Goal: Transaction & Acquisition: Subscribe to service/newsletter

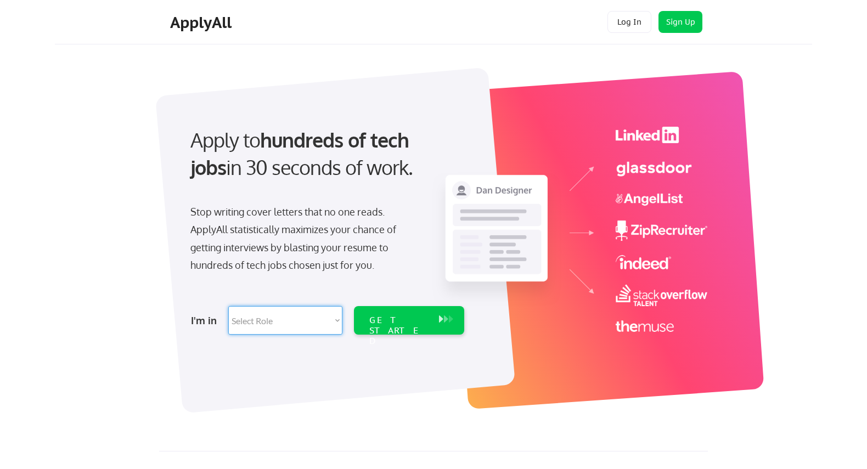
select select ""sales0""
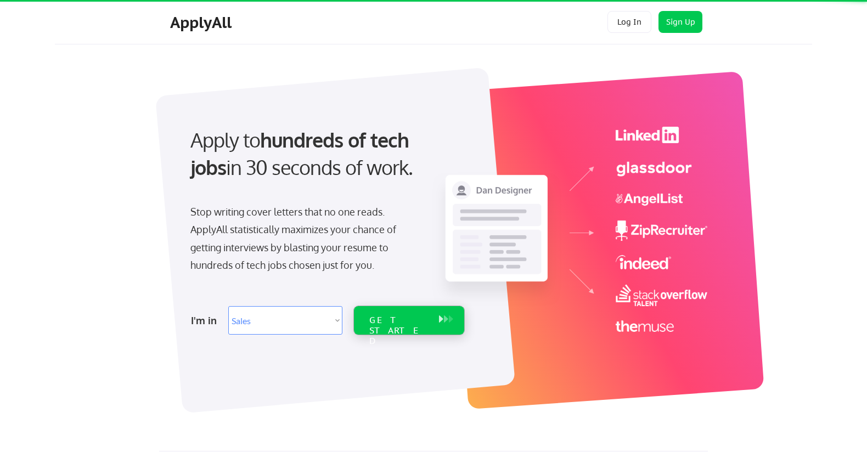
click at [382, 321] on div "GET STARTED" at bounding box center [398, 331] width 59 height 32
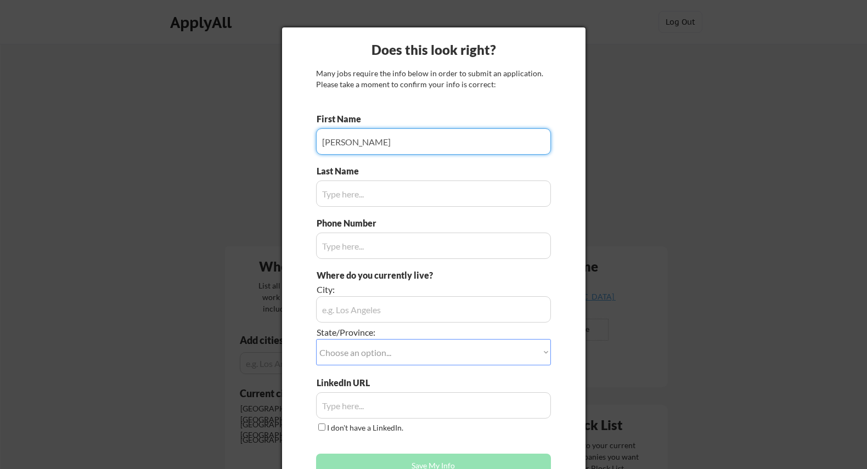
type input "Nicholas"
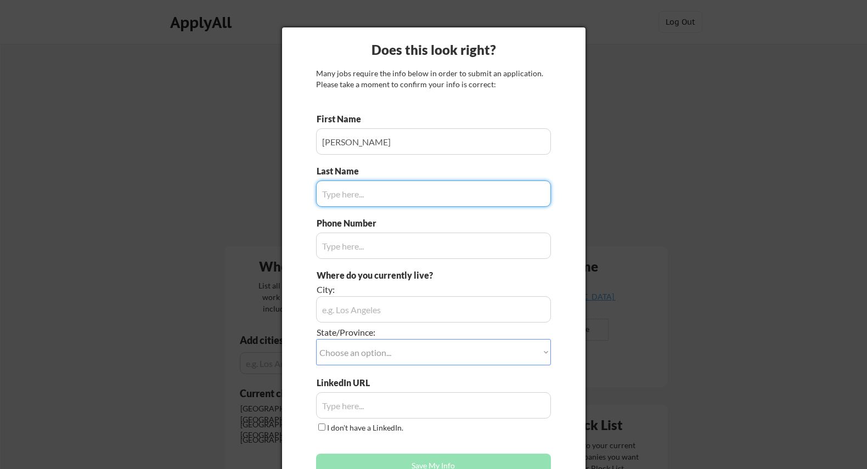
click at [392, 189] on input "input" at bounding box center [433, 194] width 235 height 26
type input "Cervone"
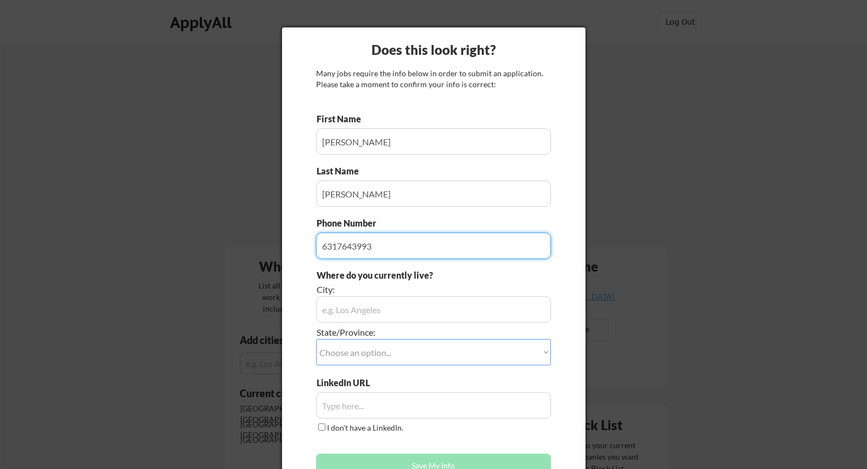
type input "6317643993"
click at [512, 290] on div "Where do you currently live? City: State/Province: Choose an option... Other/No…" at bounding box center [433, 324] width 235 height 108
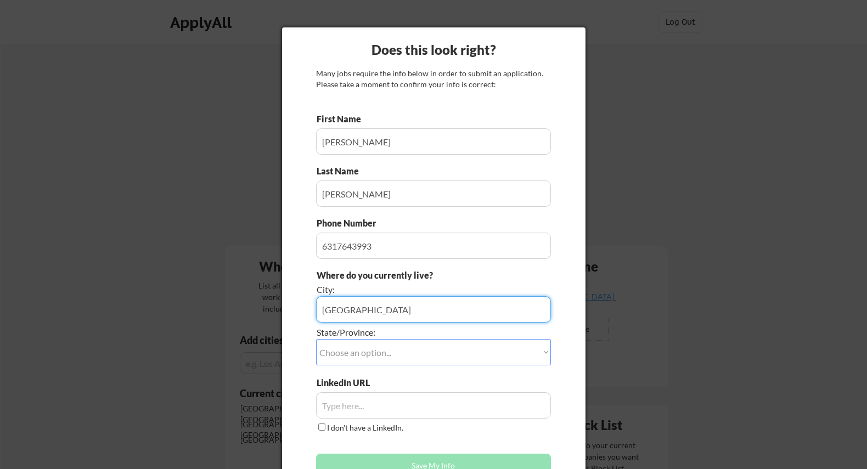
type input "Babylon"
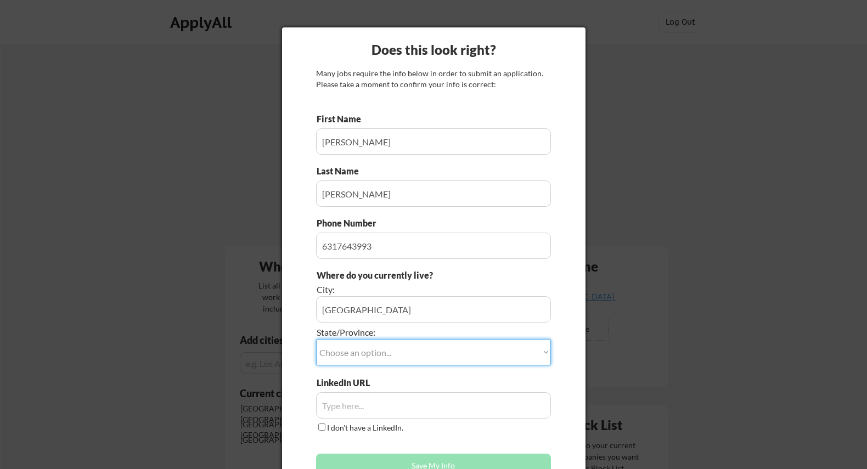
select select ""New York""
click at [430, 409] on input "input" at bounding box center [433, 405] width 235 height 26
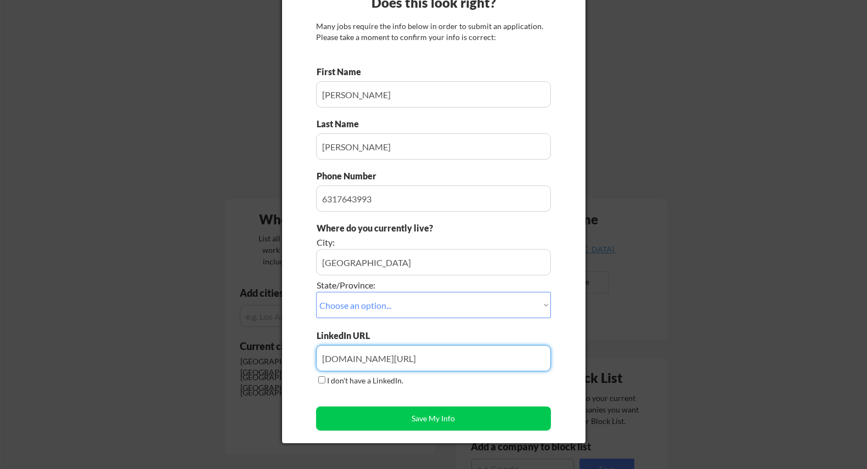
scroll to position [91, 0]
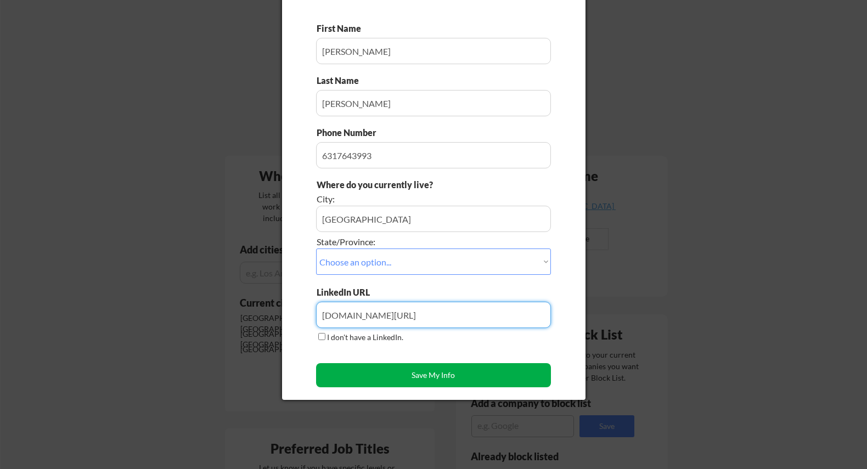
type input "Linkedin.com/ncervone"
click at [398, 373] on button "Save My Info" at bounding box center [433, 375] width 235 height 24
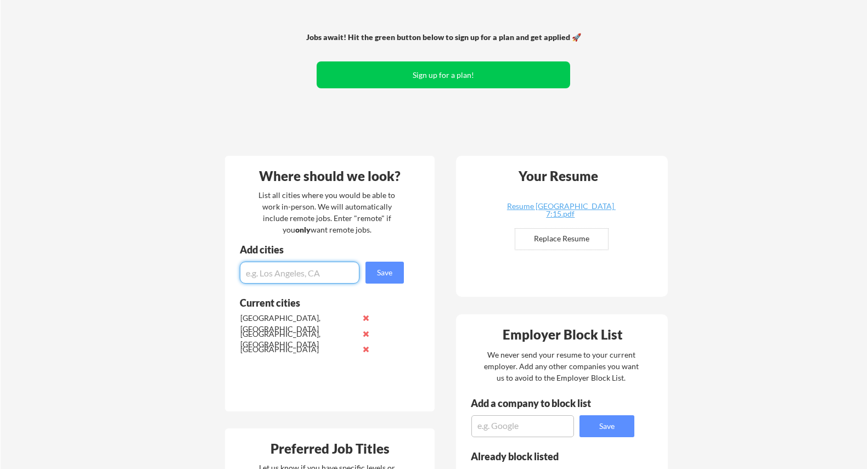
click at [329, 273] on input "input" at bounding box center [300, 273] width 120 height 22
type input "c"
type input "[GEOGRAPHIC_DATA], [GEOGRAPHIC_DATA]"
click at [391, 278] on button "Save" at bounding box center [385, 273] width 38 height 22
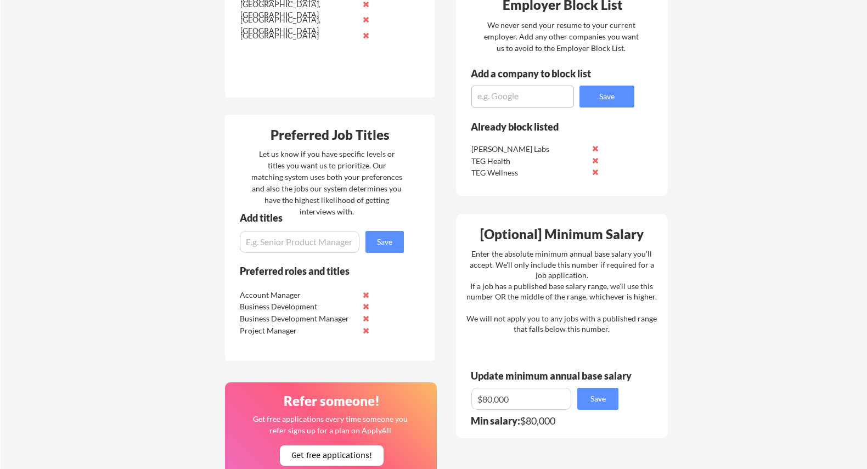
scroll to position [427, 0]
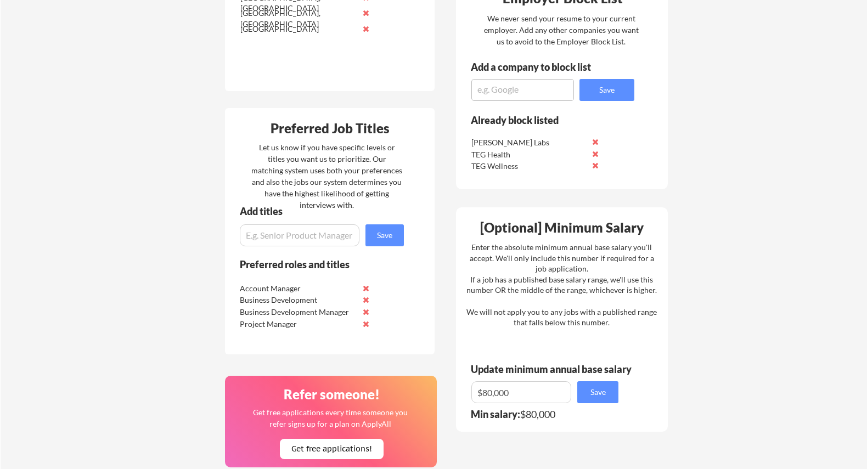
click at [317, 240] on input "input" at bounding box center [300, 236] width 120 height 22
type input "Sales"
click at [398, 240] on button "Save" at bounding box center [385, 236] width 38 height 22
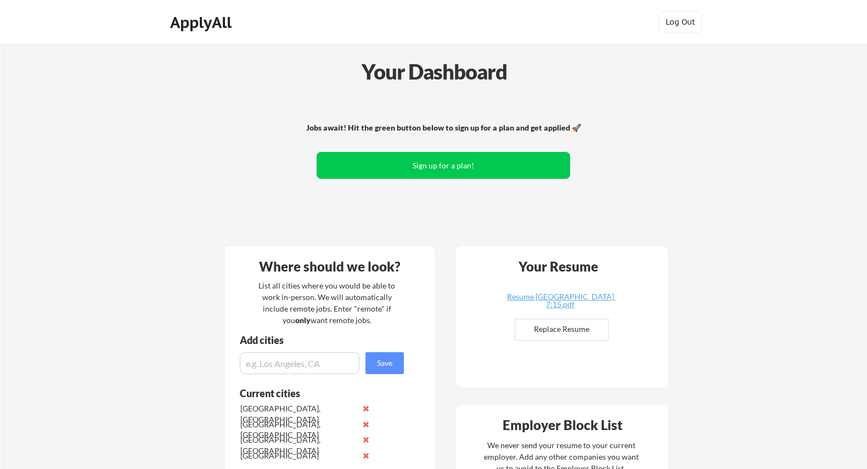
scroll to position [0, 0]
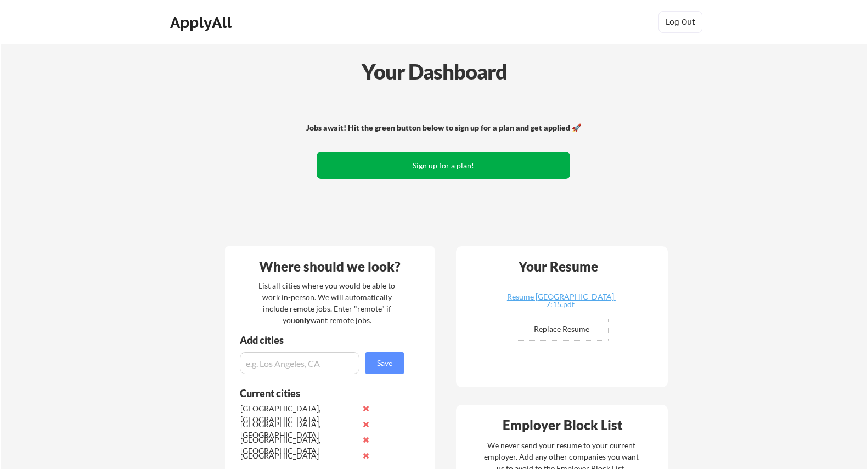
click at [462, 160] on button "Sign up for a plan!" at bounding box center [444, 165] width 254 height 27
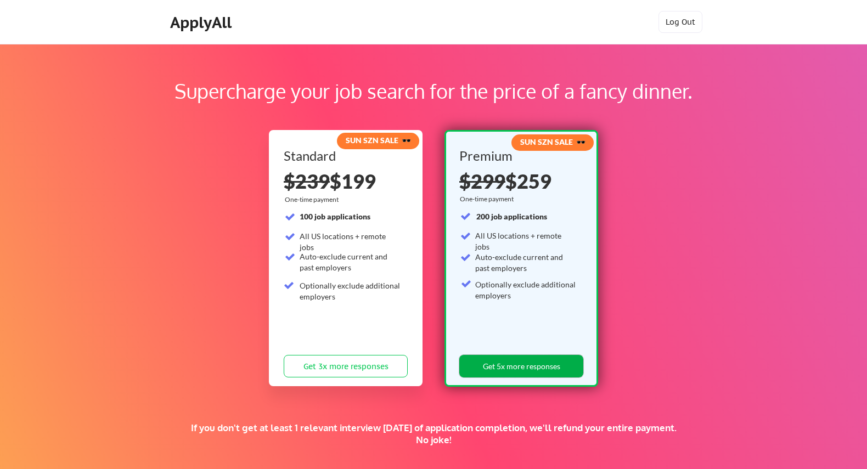
click at [476, 368] on button "Get 5x more responses" at bounding box center [521, 366] width 124 height 23
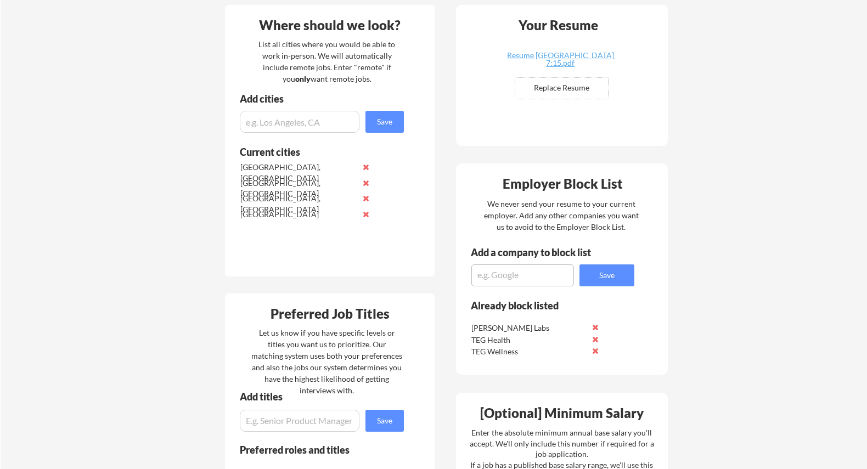
scroll to position [272, 0]
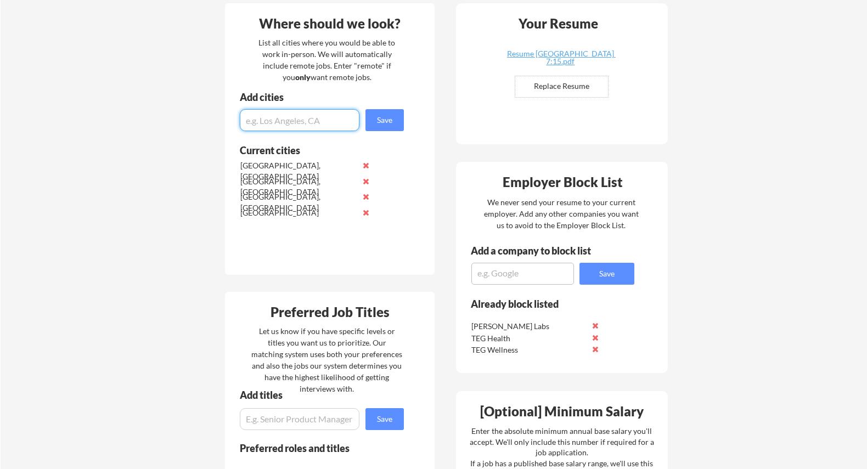
click at [291, 128] on input "input" at bounding box center [300, 120] width 120 height 22
type input "[GEOGRAPHIC_DATA]"
click at [373, 125] on button "Save" at bounding box center [385, 120] width 38 height 22
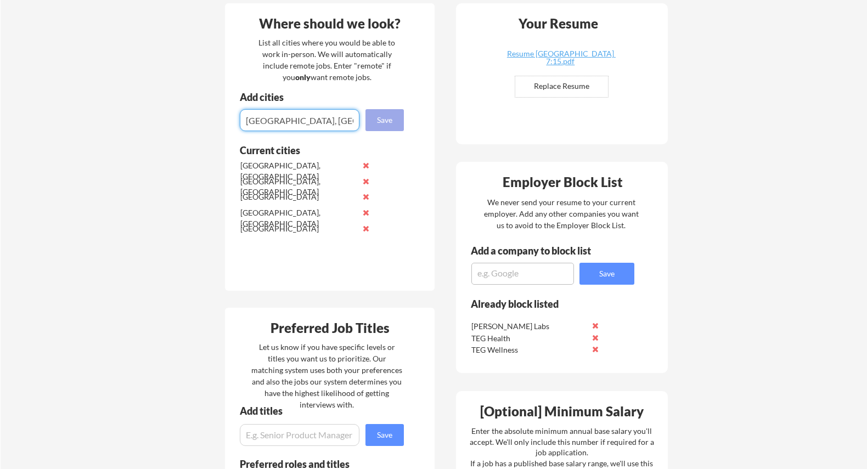
type input "[GEOGRAPHIC_DATA], [GEOGRAPHIC_DATA]"
click at [399, 124] on button "Save" at bounding box center [385, 120] width 38 height 22
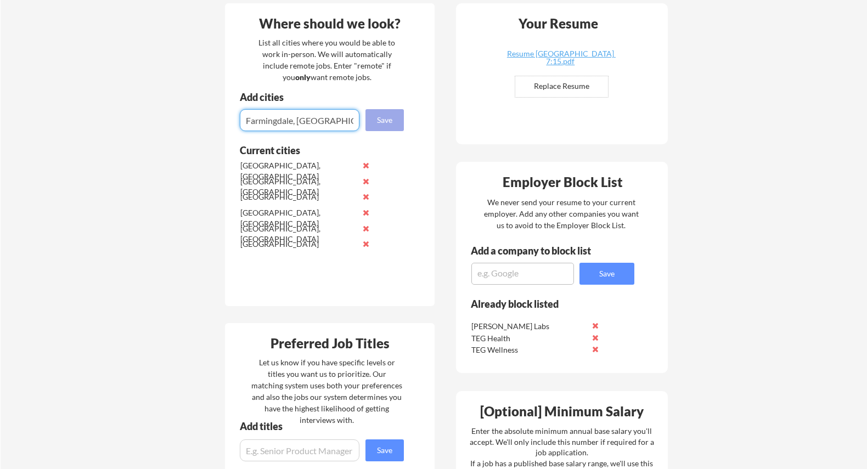
type input "Farmingdale, [GEOGRAPHIC_DATA]"
click at [391, 120] on button "Save" at bounding box center [385, 120] width 38 height 22
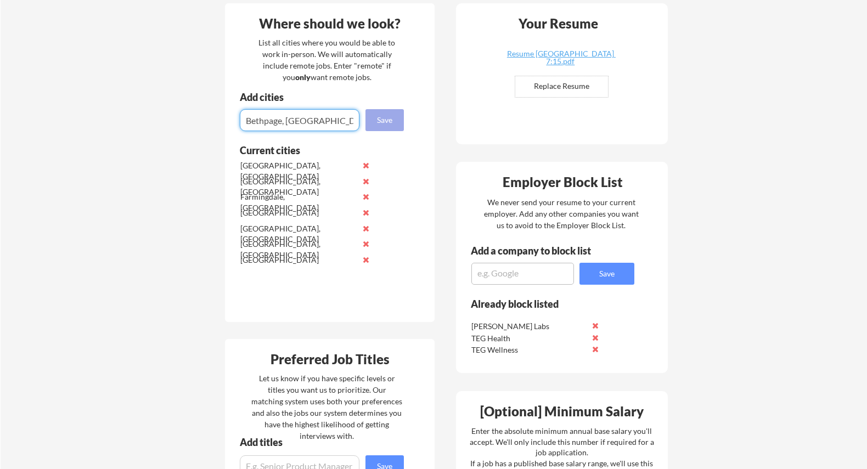
type input "Bethpage, [GEOGRAPHIC_DATA]"
click at [393, 118] on button "Save" at bounding box center [385, 120] width 38 height 22
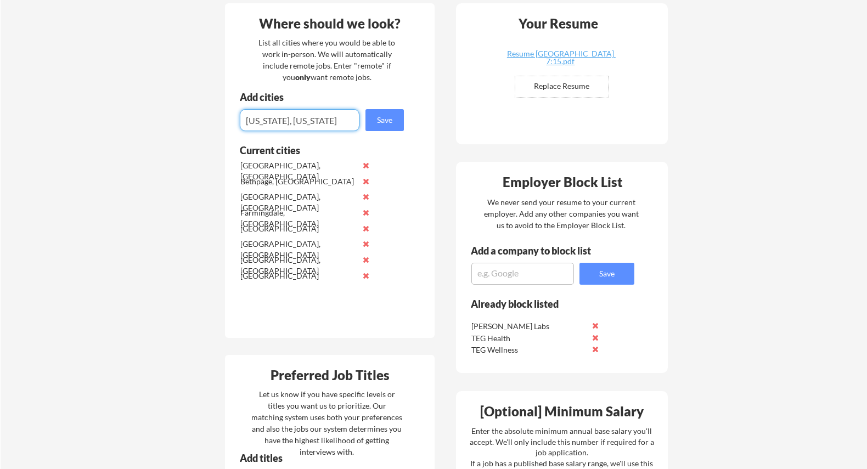
type input "[US_STATE], [US_STATE]"
click at [386, 118] on button "Save" at bounding box center [385, 120] width 38 height 22
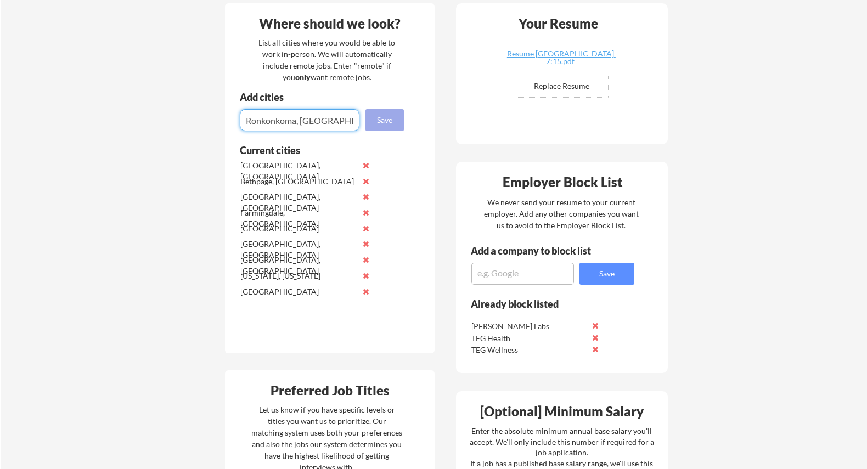
type input "Ronkonkoma, [GEOGRAPHIC_DATA]"
click at [379, 121] on button "Save" at bounding box center [385, 120] width 38 height 22
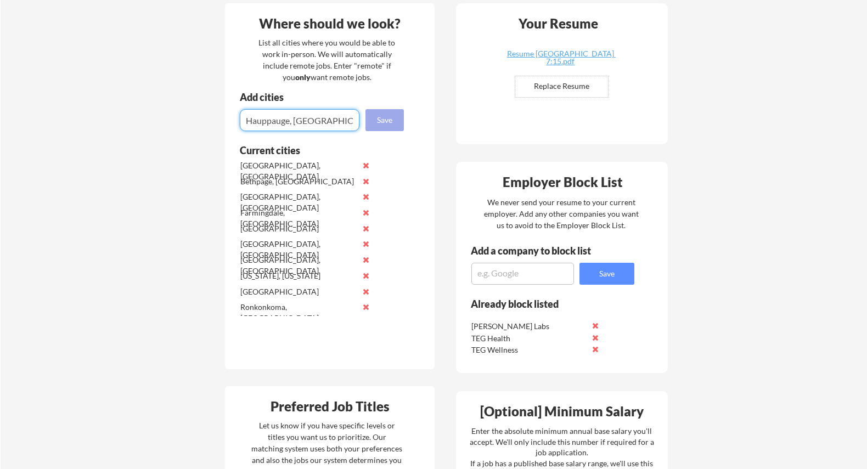
type input "Hauppauge, [GEOGRAPHIC_DATA]"
click at [379, 122] on button "Save" at bounding box center [385, 120] width 38 height 22
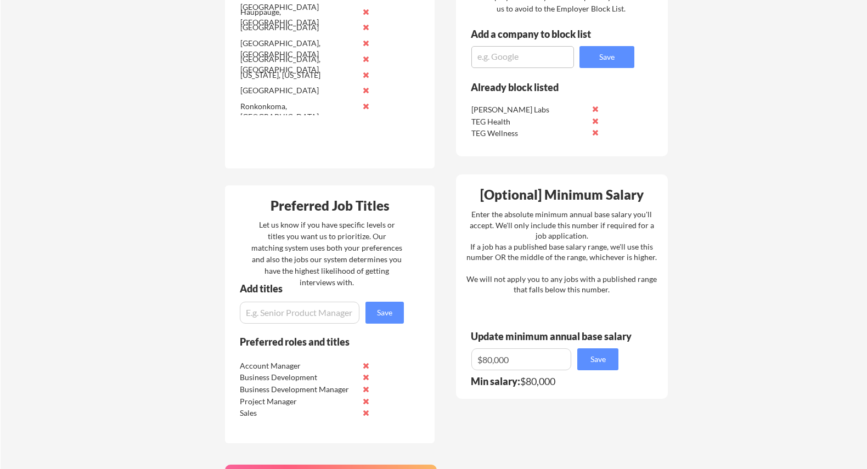
scroll to position [505, 0]
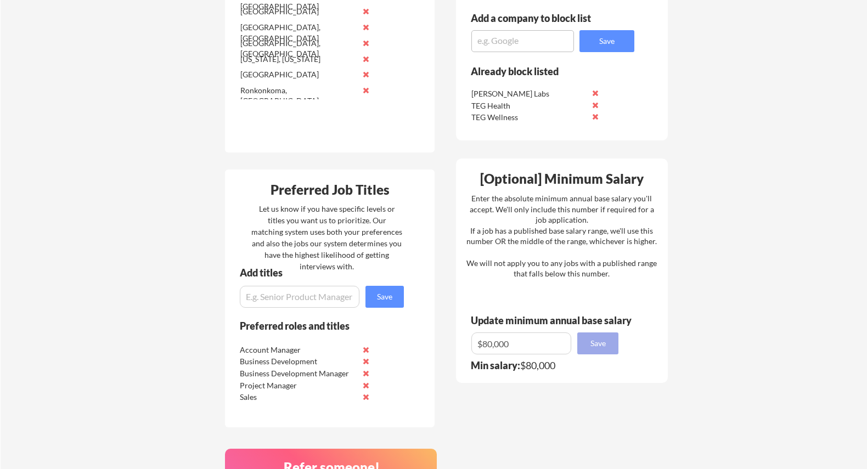
click at [603, 342] on button "Save" at bounding box center [597, 344] width 41 height 22
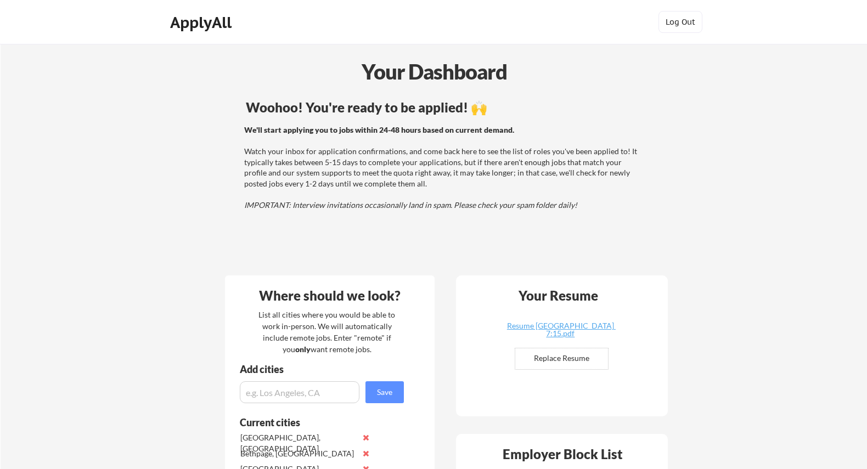
scroll to position [0, 0]
